Goal: Transaction & Acquisition: Download file/media

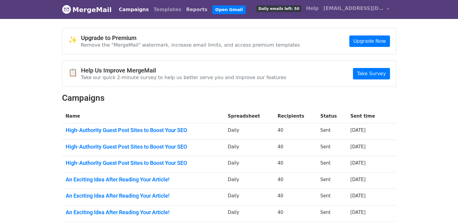
click at [184, 8] on link "Reports" at bounding box center [197, 10] width 26 height 12
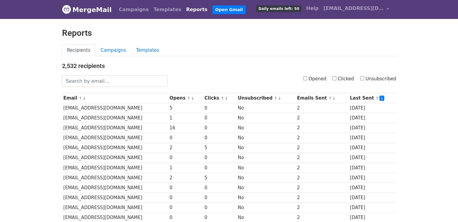
click at [334, 80] on div "Opened Clicked Unsubscribed" at bounding box center [286, 81] width 229 height 11
click at [335, 80] on label "Clicked" at bounding box center [343, 79] width 22 height 7
click at [335, 80] on input "Clicked" at bounding box center [334, 78] width 4 height 4
checkbox input "true"
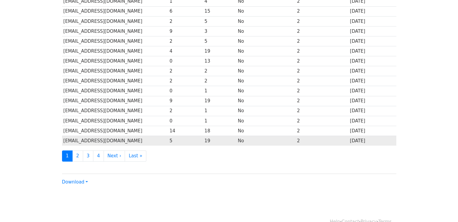
scroll to position [266, 0]
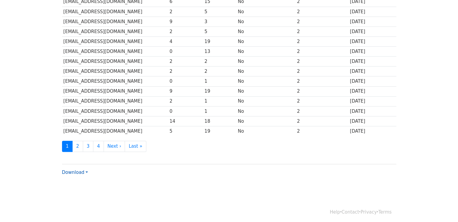
click at [80, 170] on link "Download" at bounding box center [75, 172] width 26 height 5
click at [81, 179] on link "CSV" at bounding box center [86, 184] width 48 height 10
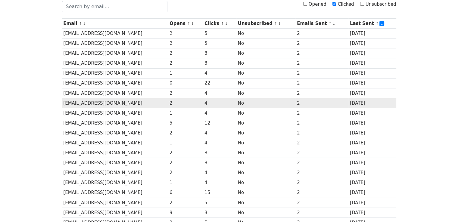
scroll to position [0, 0]
